Goal: Transaction & Acquisition: Book appointment/travel/reservation

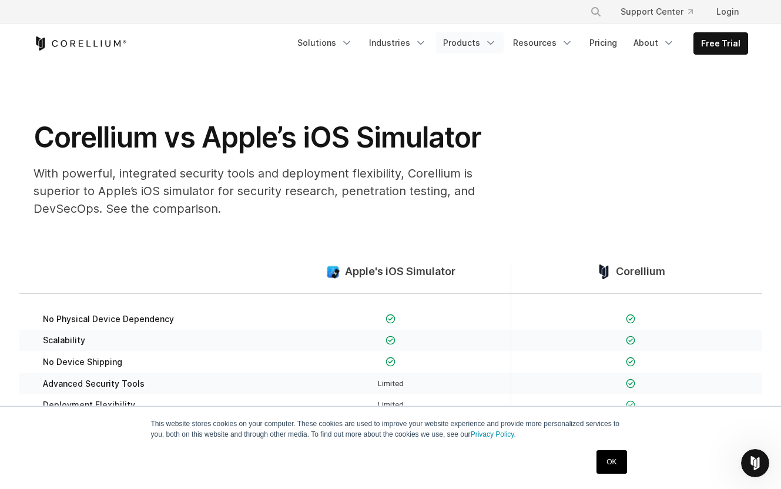
click at [482, 44] on link "Products" at bounding box center [470, 42] width 68 height 21
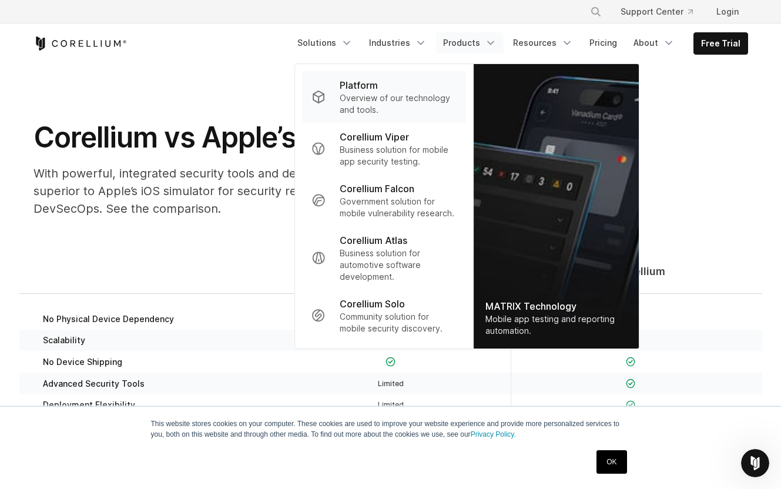
click at [434, 106] on p "Overview of our technology and tools." at bounding box center [398, 104] width 117 height 24
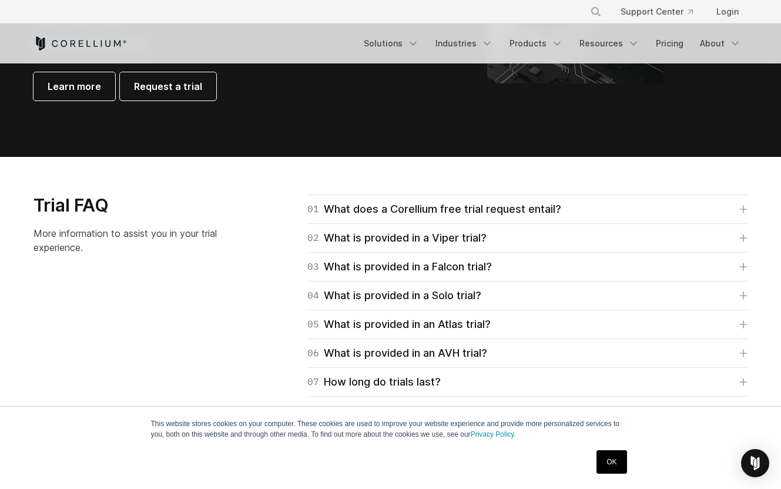
scroll to position [1585, 0]
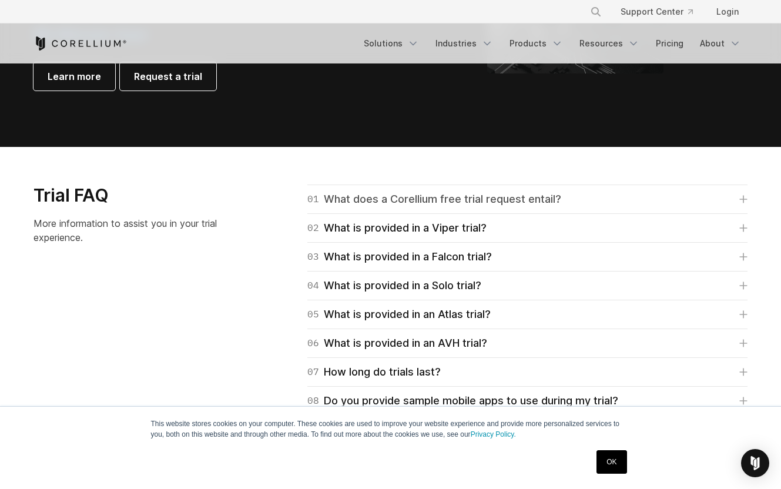
click at [570, 198] on link "01 What does a Corellium free trial request entail?" at bounding box center [527, 199] width 440 height 16
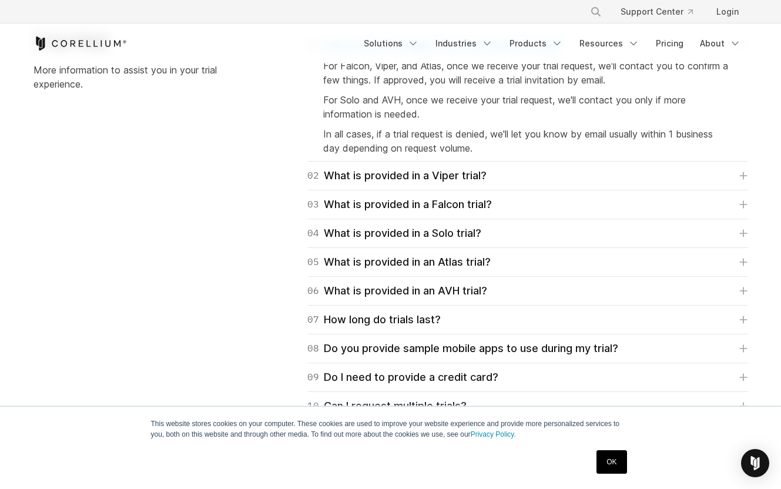
scroll to position [1740, 0]
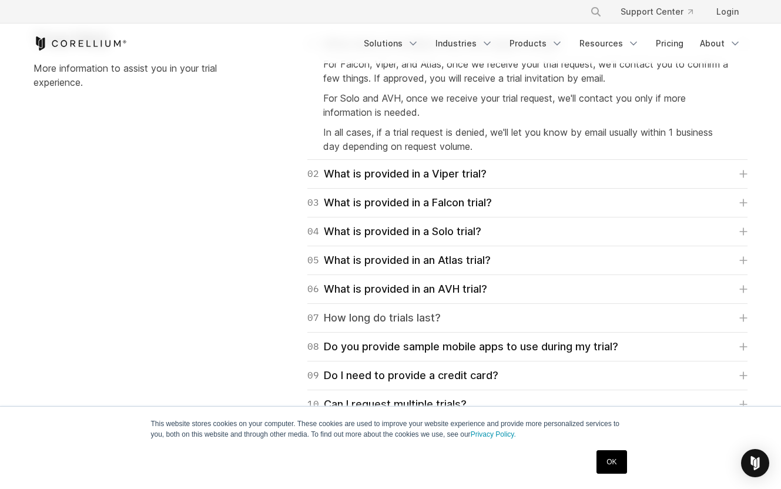
click at [474, 316] on link "07 How long do trials last?" at bounding box center [527, 318] width 440 height 16
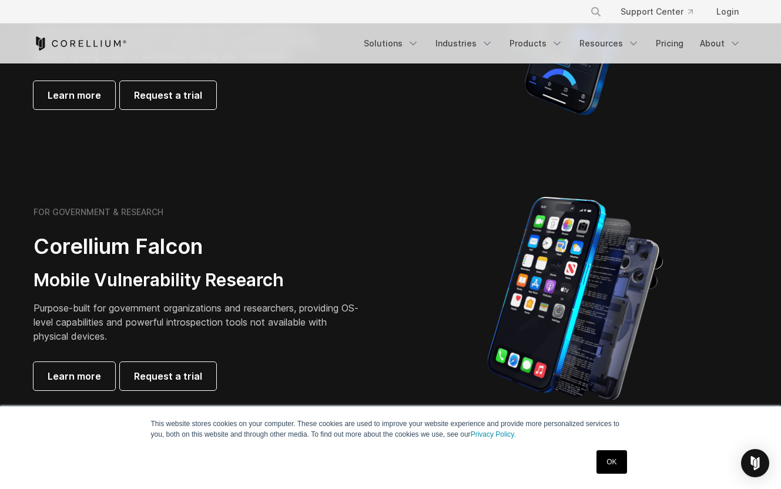
scroll to position [0, 0]
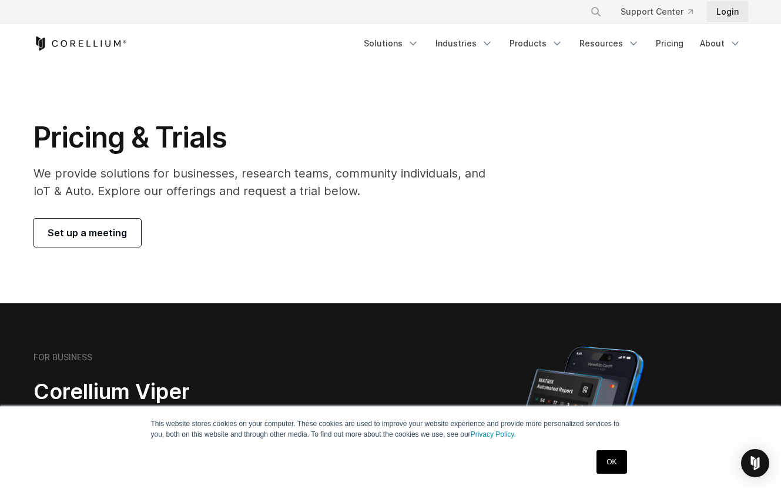
click at [719, 12] on link "Login" at bounding box center [727, 11] width 41 height 21
click at [93, 45] on icon "Corellium Home" at bounding box center [95, 43] width 4 height 6
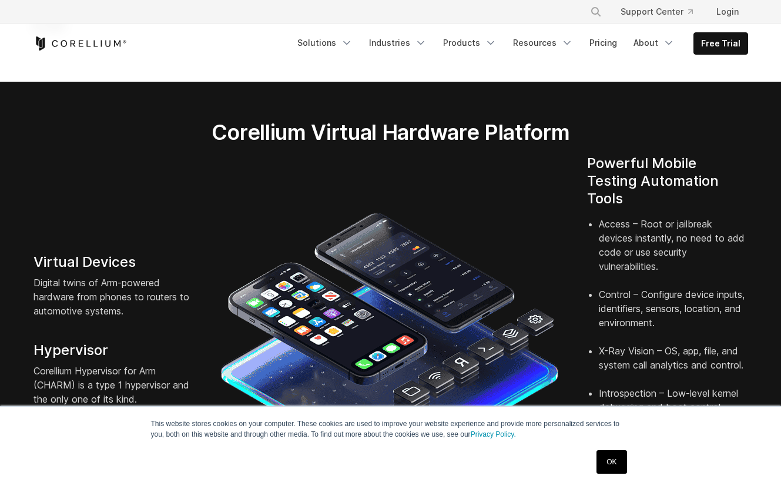
click at [604, 461] on link "OK" at bounding box center [611, 462] width 30 height 24
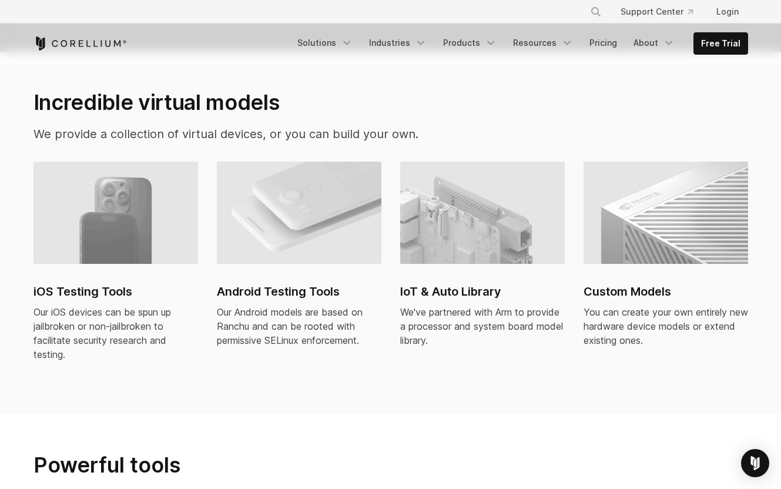
scroll to position [777, 0]
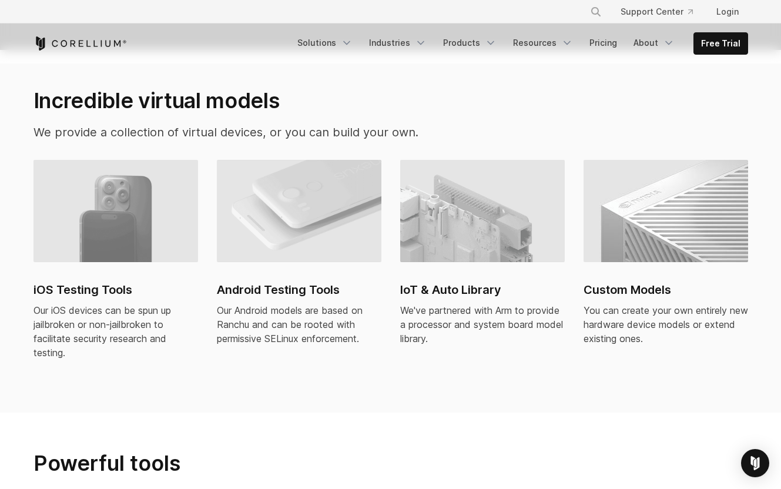
click at [116, 281] on h2 "iOS Testing Tools" at bounding box center [115, 290] width 165 height 18
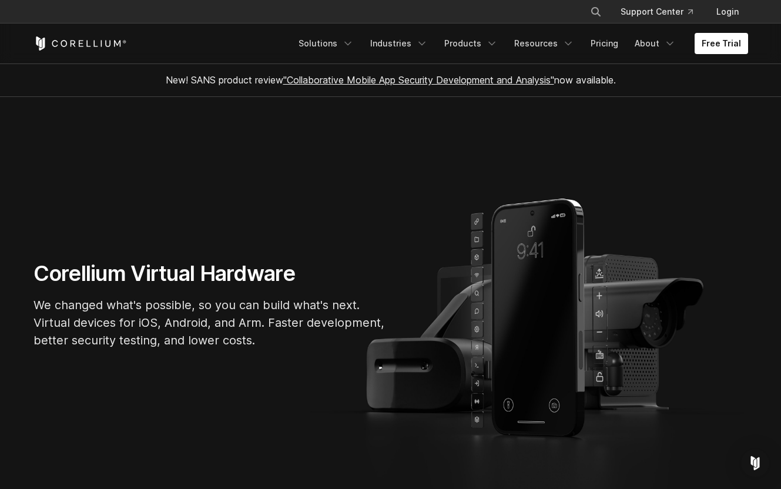
click at [724, 44] on link "Free Trial" at bounding box center [720, 43] width 53 height 21
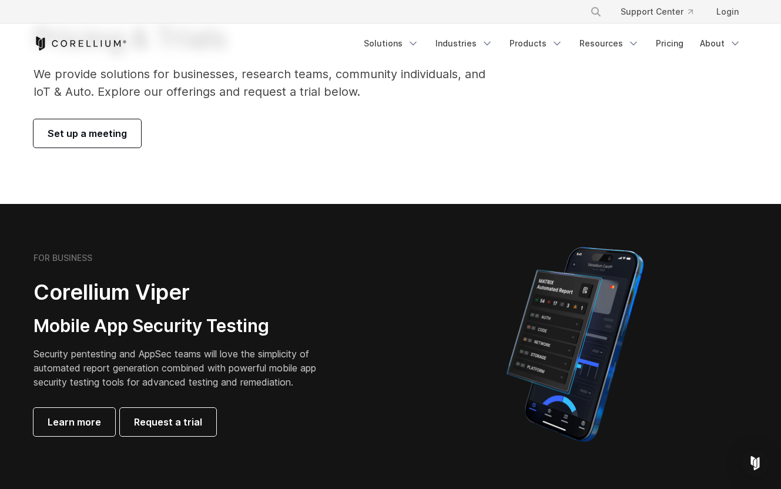
scroll to position [75, 0]
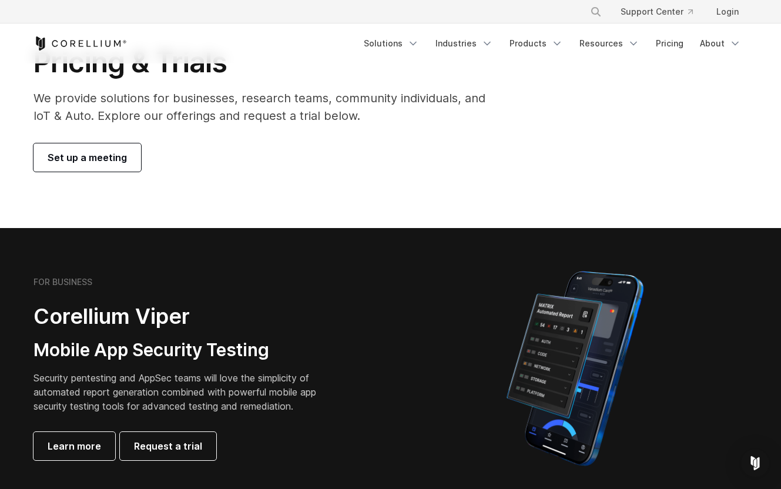
click at [93, 162] on span "Set up a meeting" at bounding box center [87, 157] width 79 height 14
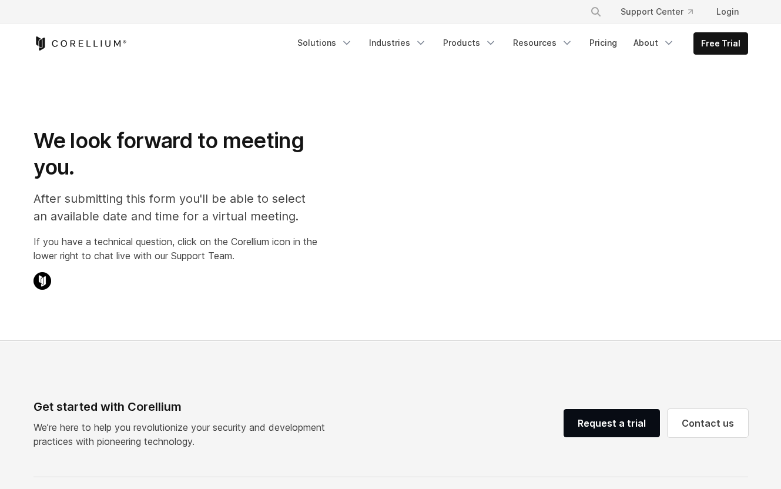
scroll to position [12, 0]
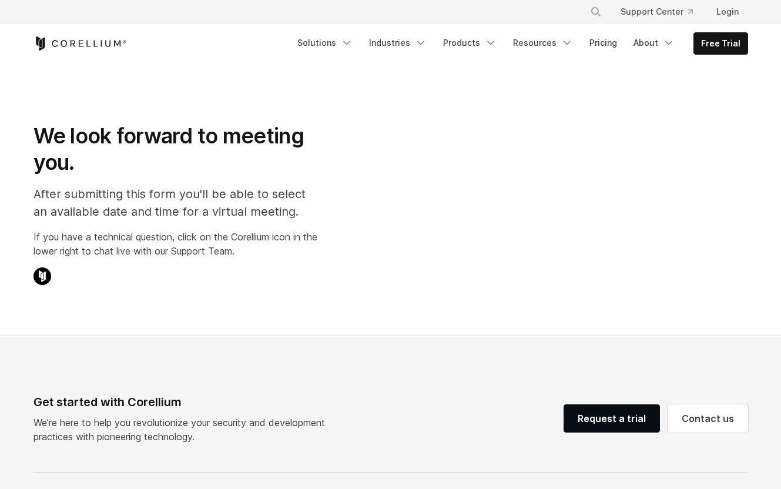
select select "**"
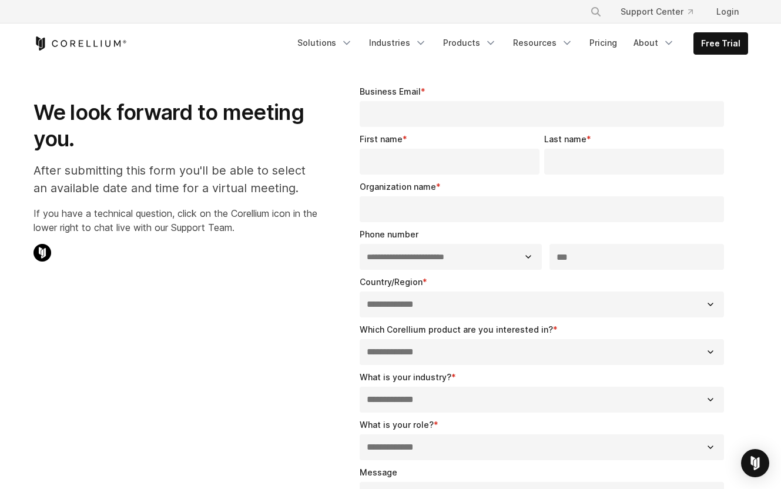
scroll to position [0, 0]
